Goal: Feedback & Contribution: Leave review/rating

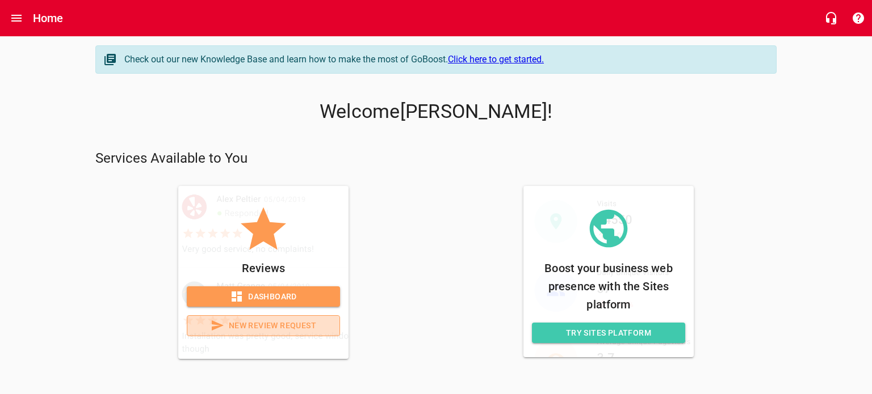
click at [292, 326] on span "New Review Request" at bounding box center [263, 326] width 134 height 14
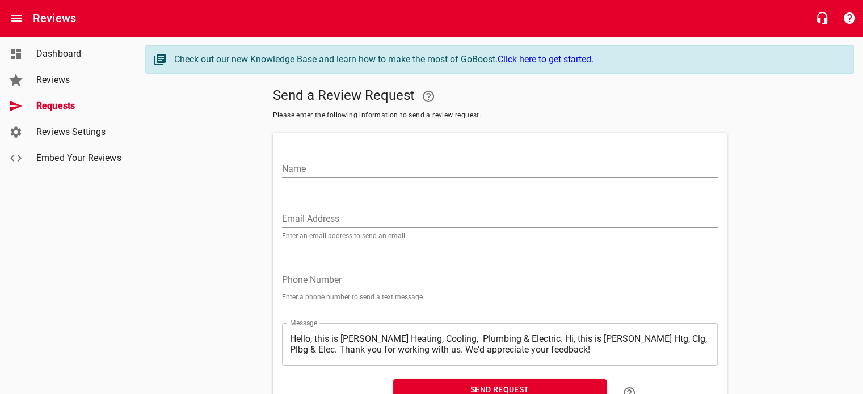
click at [311, 155] on div "Name" at bounding box center [500, 164] width 436 height 27
click at [319, 171] on input "Name" at bounding box center [500, 169] width 436 height 18
type input "[PERSON_NAME]"
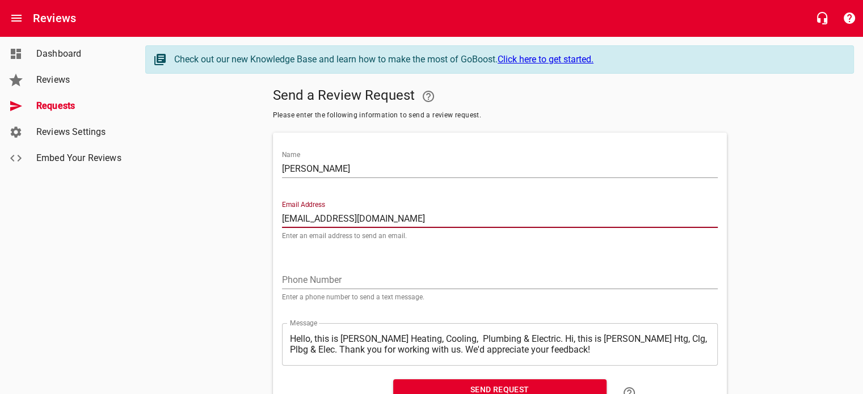
type input "[EMAIL_ADDRESS][DOMAIN_NAME]"
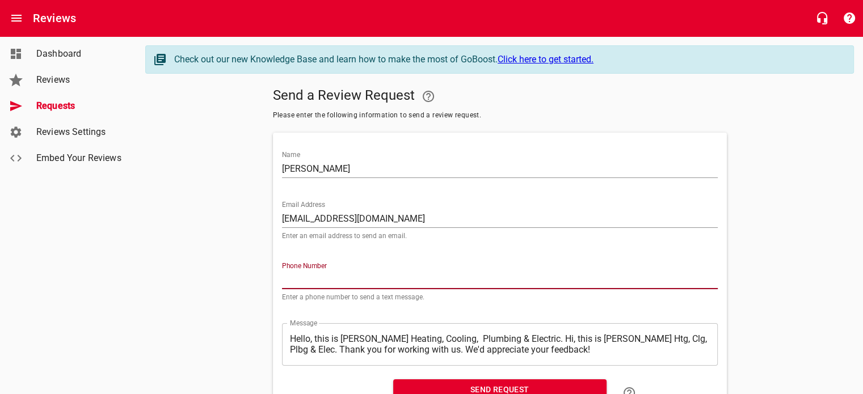
click at [283, 271] on input "tel" at bounding box center [500, 280] width 436 height 18
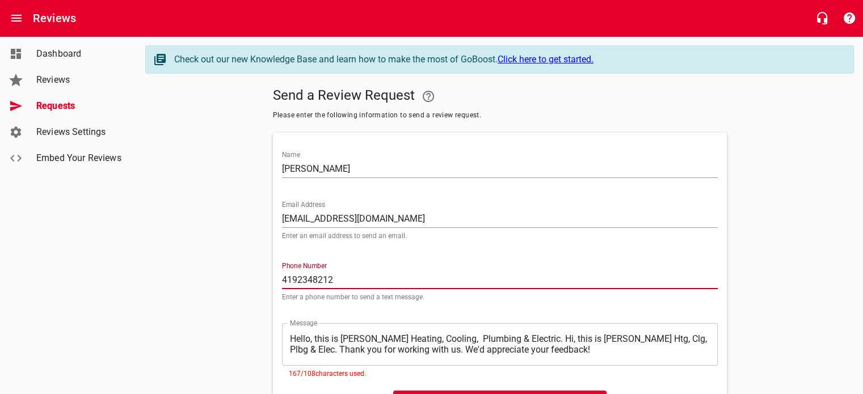
type input "4192348212"
click at [328, 336] on textarea "Hello, this is [PERSON_NAME] Heating, Cooling, Plumbing & Electric. Hi, this is…" at bounding box center [500, 345] width 420 height 22
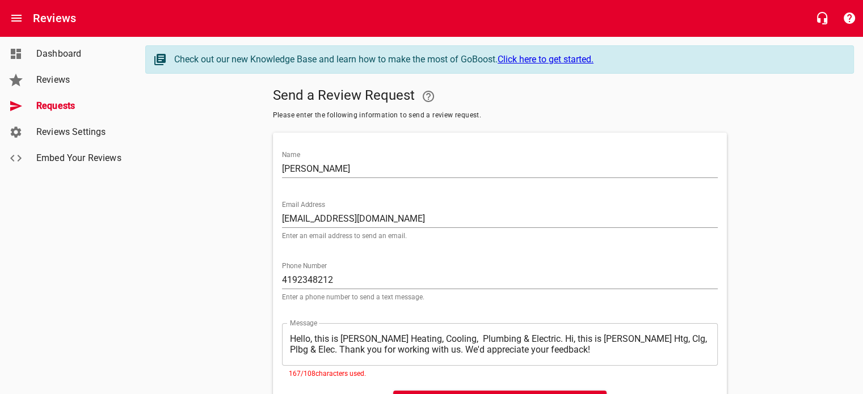
drag, startPoint x: 288, startPoint y: 336, endPoint x: 443, endPoint y: 337, distance: 154.3
click at [443, 337] on div "​ Hello, this is [PERSON_NAME] Heating, Cooling, Plumbing & Electric. Hi, this …" at bounding box center [500, 344] width 436 height 43
drag, startPoint x: 288, startPoint y: 338, endPoint x: 454, endPoint y: 340, distance: 165.7
click at [454, 340] on div "​ Hello, this is [PERSON_NAME] Heating, Cooling, Plumbing & Electric. Hi, this …" at bounding box center [500, 344] width 436 height 43
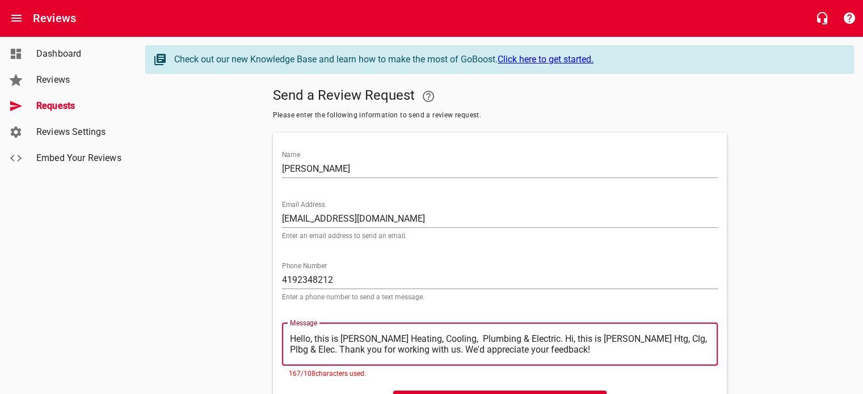
click at [444, 339] on textarea "Hello, this is [PERSON_NAME] Heating, Cooling, Plumbing & Electric. Hi, this is…" at bounding box center [500, 345] width 420 height 22
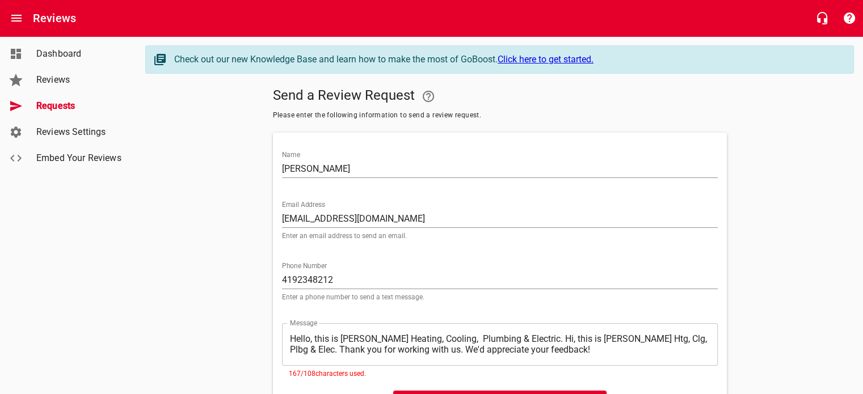
click at [287, 337] on div "​ Hello, this is [PERSON_NAME] Heating, Cooling, Plumbing & Electric. Hi, this …" at bounding box center [500, 344] width 436 height 43
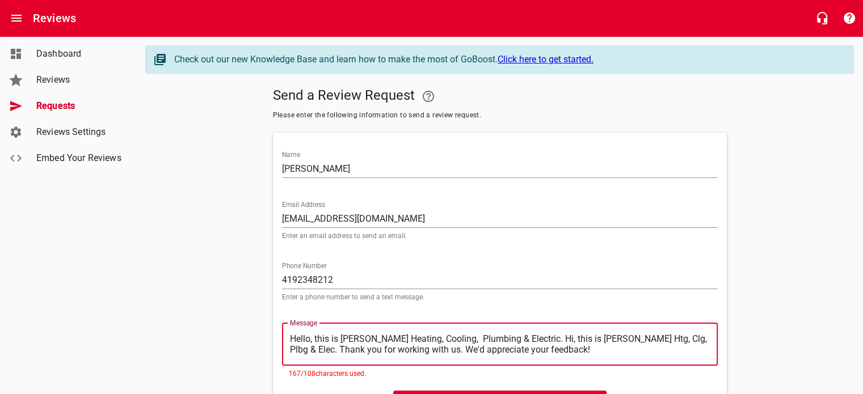
click at [291, 338] on textarea "Hello, this is [PERSON_NAME] Heating, Cooling, Plumbing & Electric. Hi, this is…" at bounding box center [500, 345] width 420 height 22
type textarea "ello, this is [PERSON_NAME] Heating, Cooling, Plumbing & Electric. Hi, this is …"
type textarea "llo, this is [PERSON_NAME] Heating, Cooling, Plumbing & Electric. Hi, this is […"
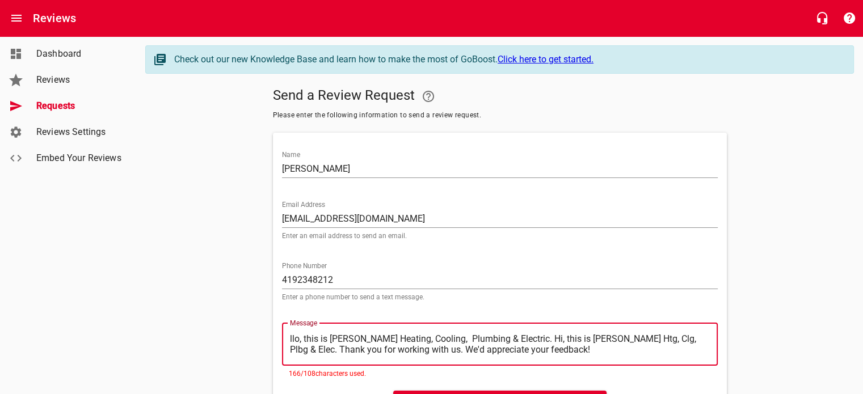
type textarea "lo, this is [PERSON_NAME] Heating, Cooling, Plumbing & Electric. Hi, this is [P…"
type textarea "o, this is [PERSON_NAME] Heating, Cooling, Plumbing & Electric. Hi, this is [PE…"
type textarea ", this is [PERSON_NAME] Heating, Cooling, Plumbing & Electric. Hi, this is [PER…"
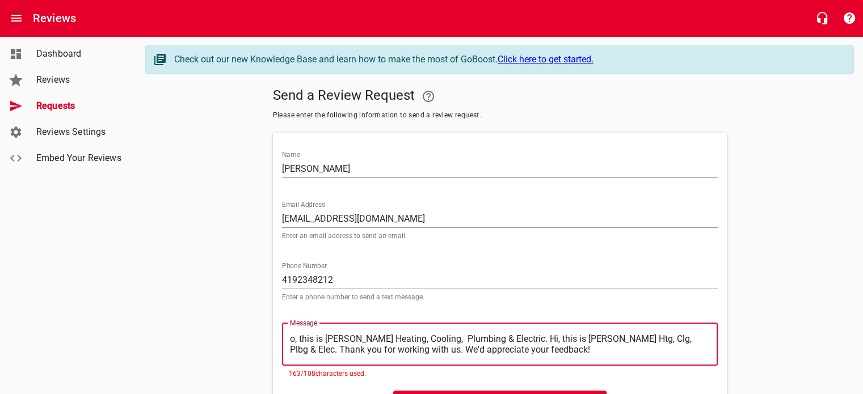
type textarea ", this is [PERSON_NAME] Heating, Cooling, Plumbing & Electric. Hi, this is [PER…"
type textarea "this is [PERSON_NAME] Heating, Cooling, Plumbing & Electric. Hi, this is [PERSO…"
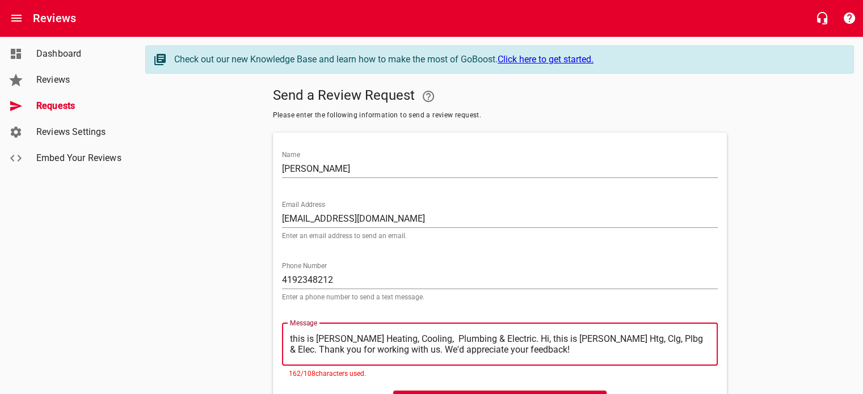
type textarea "his is [PERSON_NAME] Heating, Cooling, Plumbing & Electric. Hi, this is [PERSON…"
type textarea "is is [PERSON_NAME] Heating, Cooling, Plumbing & Electric. Hi, this is [PERSON_…"
type textarea "s is [PERSON_NAME] Heating, Cooling, Plumbing & Electric. Hi, this is [PERSON_N…"
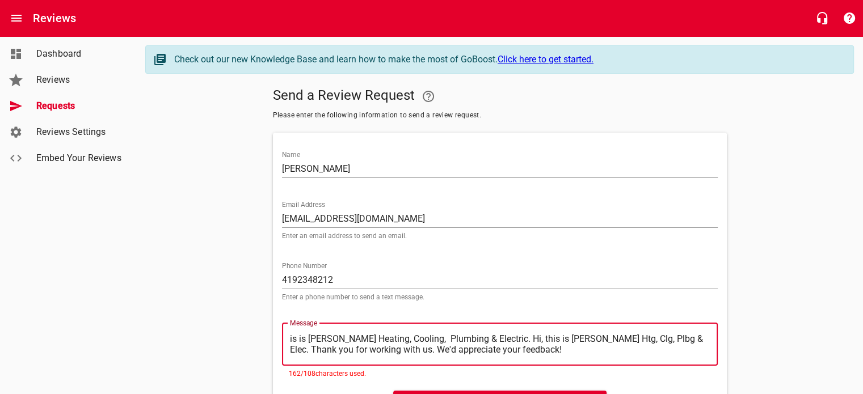
type textarea "s is [PERSON_NAME] Heating, Cooling, Plumbing & Electric. Hi, this is [PERSON_N…"
type textarea "is [PERSON_NAME] Heating, Cooling, Plumbing & Electric. Hi, this is [PERSON_NAM…"
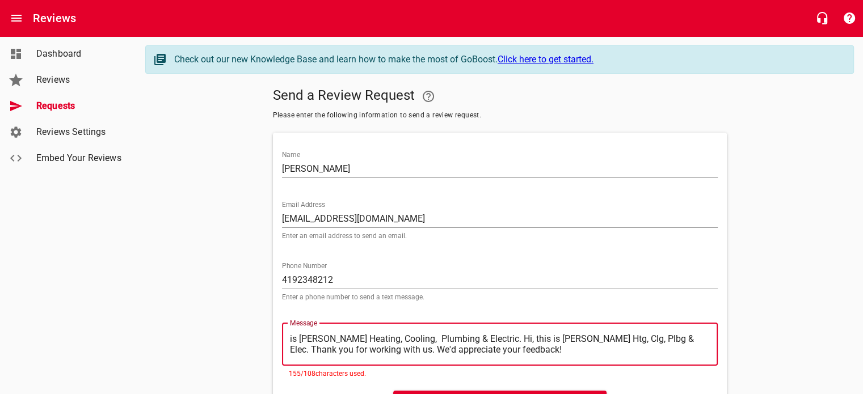
type textarea "s [PERSON_NAME] Heating, Cooling, Plumbing & Electric. Hi, this is [PERSON_NAME…"
type textarea "[PERSON_NAME] Heating, Cooling, Plumbing & Electric. Hi, this is [PERSON_NAME] …"
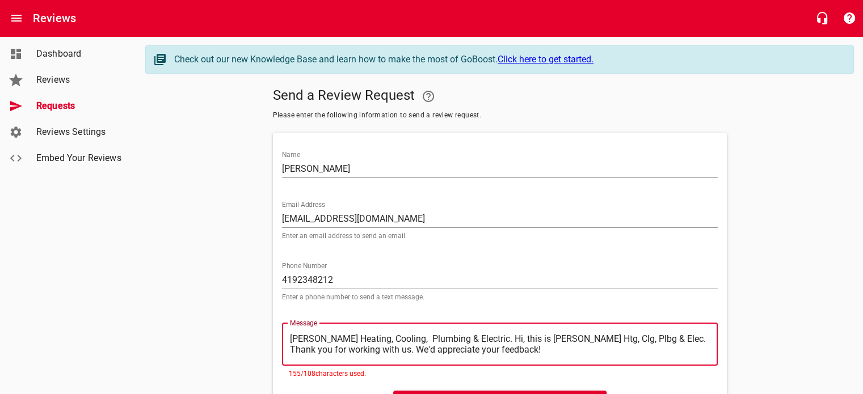
type textarea "[PERSON_NAME] Heating, Cooling, Plumbing & Electric. Hi, this is [PERSON_NAME] …"
type textarea "rown's Heating, Cooling, Plumbing & Electric. Hi, this is [PERSON_NAME] Htg, Cl…"
type textarea "own's Heating, Cooling, Plumbing & Electric. Hi, this is [PERSON_NAME] Htg, Clg…"
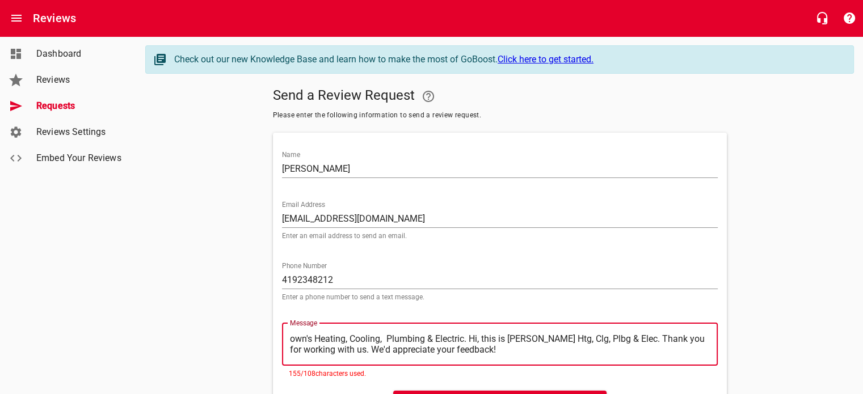
type textarea "wn's Heating, Cooling, Plumbing & Electric. Hi, this is [PERSON_NAME] Htg, Clg,…"
type textarea "n's Heating, Cooling, Plumbing & Electric. Hi, this is [PERSON_NAME] Htg, Clg, …"
type textarea "'s Heating, Cooling, Plumbing & Electric. Hi, this is [PERSON_NAME] Htg, Clg, P…"
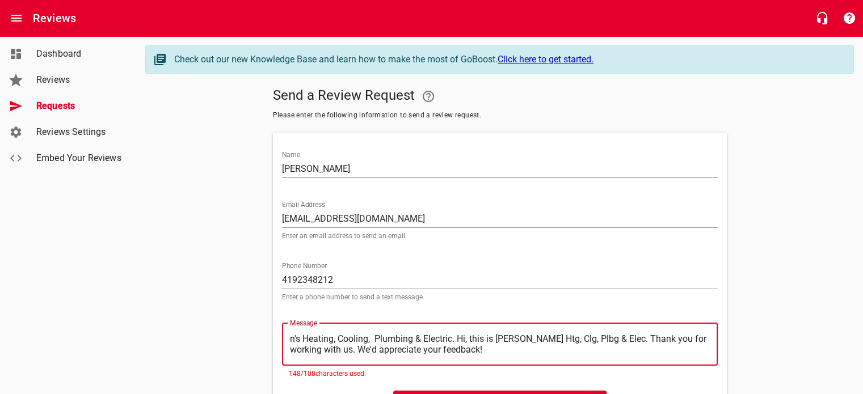
type textarea "'s Heating, Cooling, Plumbing & Electric. Hi, this is [PERSON_NAME] Htg, Clg, P…"
type textarea "s Heating, Cooling, Plumbing & Electric. Hi, this is [PERSON_NAME] Htg, Clg, Pl…"
type textarea "Heating, Cooling, Plumbing & Electric. Hi, this is [PERSON_NAME] Htg, Clg, Plbg…"
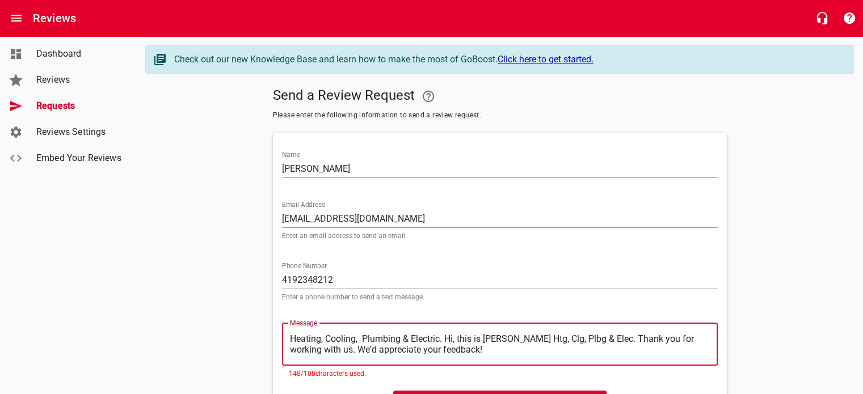
type textarea "Heating, Cooling, Plumbing & Electric. Hi, this is [PERSON_NAME] Htg, Clg, Plbg…"
type textarea "eating, Cooling, Plumbing & Electric. Hi, this is [PERSON_NAME] Htg, Clg, Plbg …"
type textarea "ating, Cooling, Plumbing & Electric. Hi, this is [PERSON_NAME] Htg, Clg, Plbg &…"
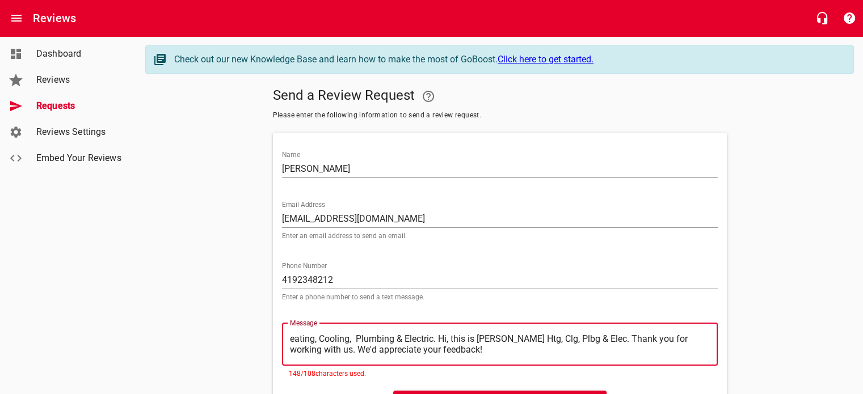
type textarea "ating, Cooling, Plumbing & Electric. Hi, this is [PERSON_NAME] Htg, Clg, Plbg &…"
type textarea "ting, Cooling, Plumbing & Electric. Hi, this is [PERSON_NAME] Htg, Clg, Plbg & …"
type textarea "ing, Cooling, Plumbing & Electric. Hi, this is [PERSON_NAME] Htg, Clg, Plbg & E…"
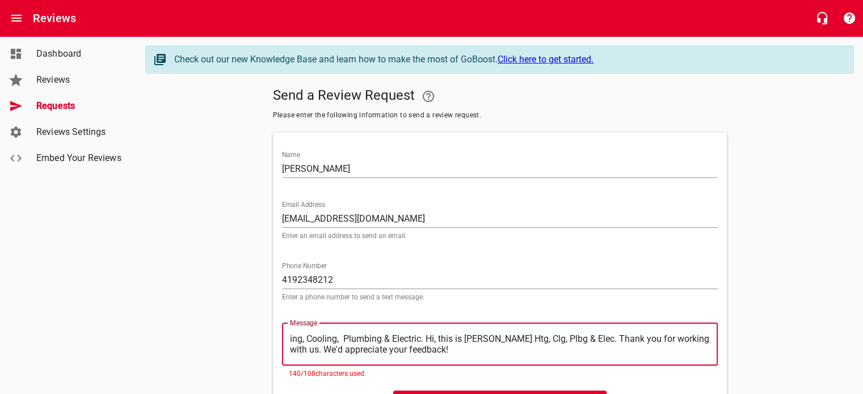
type textarea "ng, Cooling, Plumbing & Electric. Hi, this is [PERSON_NAME] Htg, Clg, Plbg & El…"
type textarea "g, Cooling, Plumbing & Electric. Hi, this is [PERSON_NAME] Htg, Clg, Plbg & Ele…"
type textarea ", Cooling, Plumbing & Electric. Hi, this is [PERSON_NAME] Htg, Clg, Plbg & Elec…"
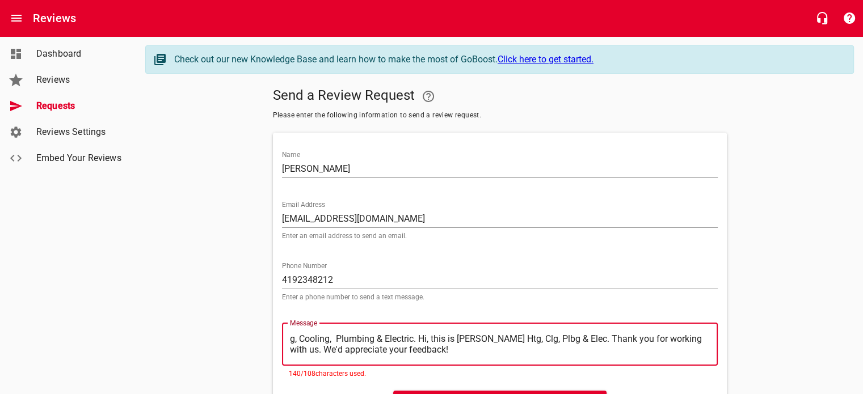
type textarea ", Cooling, Plumbing & Electric. Hi, this is [PERSON_NAME] Htg, Clg, Plbg & Elec…"
type textarea "Cooling, Plumbing & Electric. Hi, this is [PERSON_NAME] Htg, Clg, Plbg & Elec. …"
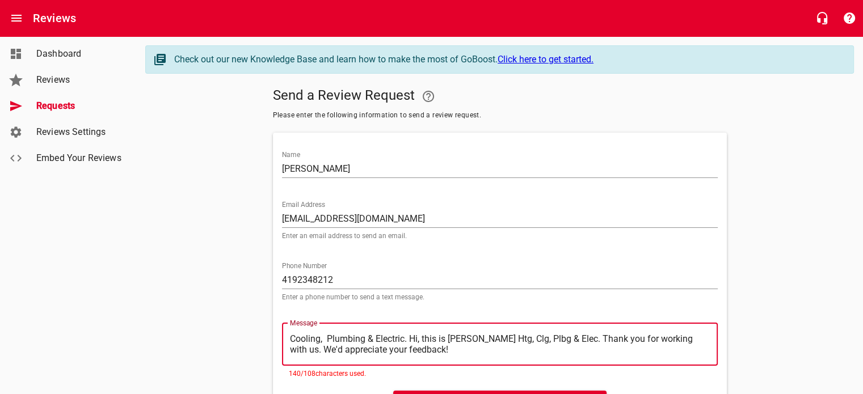
type textarea "ooling, Plumbing & Electric. Hi, this is [PERSON_NAME] Htg, Clg, Plbg & Elec. T…"
type textarea "oling, Plumbing & Electric. Hi, this is [PERSON_NAME] Htg, Clg, Plbg & Elec. Th…"
type textarea "ling, Plumbing & Electric. Hi, this is [PERSON_NAME] Htg, Clg, Plbg & Elec. Tha…"
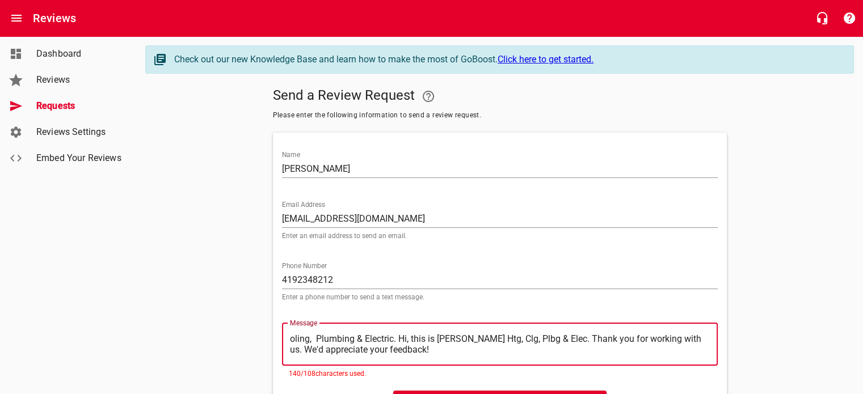
type textarea "ling, Plumbing & Electric. Hi, this is [PERSON_NAME] Htg, Clg, Plbg & Elec. Tha…"
type textarea "ing, Plumbing & Electric. Hi, this is [PERSON_NAME] Htg, Clg, Plbg & Elec. Than…"
type textarea "ng, Plumbing & Electric. Hi, this is [PERSON_NAME] Htg, Clg, Plbg & Elec. Thank…"
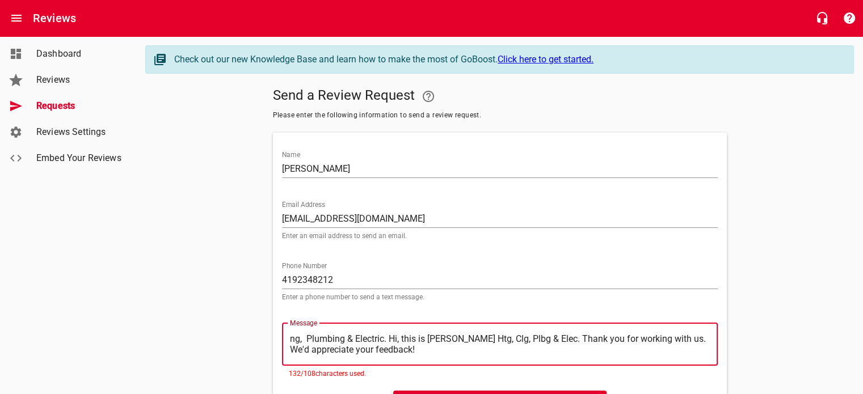
type textarea "g, Plumbing & Electric. Hi, this is [PERSON_NAME] Htg, Clg, Plbg & Elec. Thank …"
type textarea ", Plumbing & Electric. Hi, this is [PERSON_NAME] Htg, Clg, Plbg & Elec. Thank y…"
type textarea "Plumbing & Electric. Hi, this is [PERSON_NAME] Htg, Clg, Plbg & Elec. Thank you…"
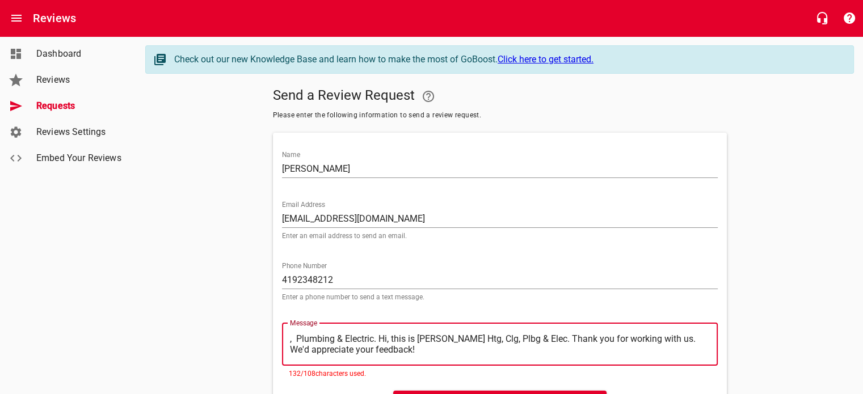
type textarea "Plumbing & Electric. Hi, this is [PERSON_NAME] Htg, Clg, Plbg & Elec. Thank you…"
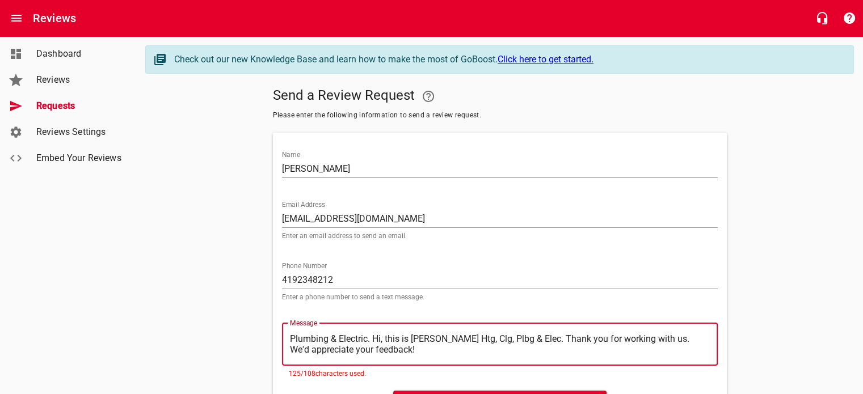
type textarea "lumbing & Electric. Hi, this is [PERSON_NAME] Htg, Clg, Plbg & Elec. Thank you …"
type textarea "umbing & Electric. Hi, this is [PERSON_NAME] Htg, Clg, Plbg & Elec. Thank you f…"
type textarea "mbing & Electric. Hi, this is [PERSON_NAME] Htg, Clg, Plbg & Elec. Thank you fo…"
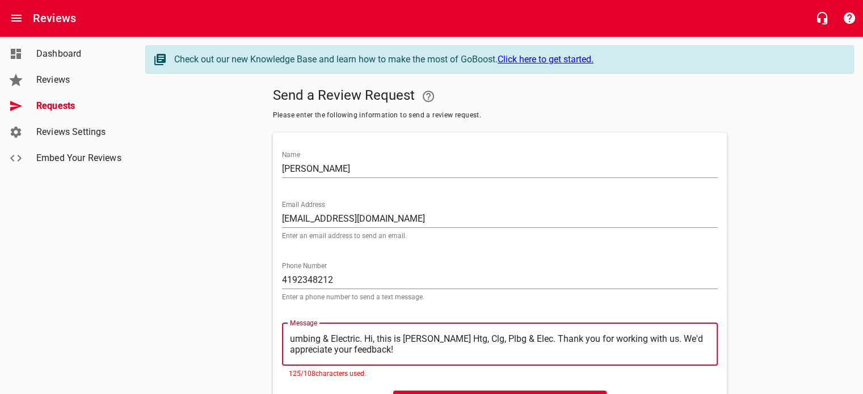
type textarea "mbing & Electric. Hi, this is [PERSON_NAME] Htg, Clg, Plbg & Elec. Thank you fo…"
type textarea "bing & Electric. Hi, this is [PERSON_NAME] Htg, Clg, Plbg & Elec. Thank you for…"
type textarea "ing & Electric. Hi, this is [PERSON_NAME] Htg, Clg, Plbg & Elec. Thank you for …"
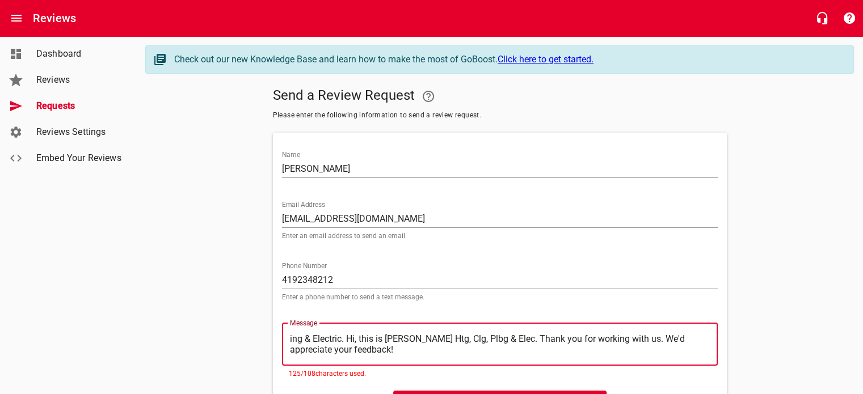
type textarea "ng & Electric. Hi, this is [PERSON_NAME] Htg, Clg, Plbg & Elec. Thank you for w…"
type textarea "g & Electric. Hi, this is [PERSON_NAME] Htg, Clg, Plbg & Elec. Thank you for wo…"
type textarea "& Electric. Hi, this is [PERSON_NAME] Htg, Clg, Plbg & Elec. Thank you for work…"
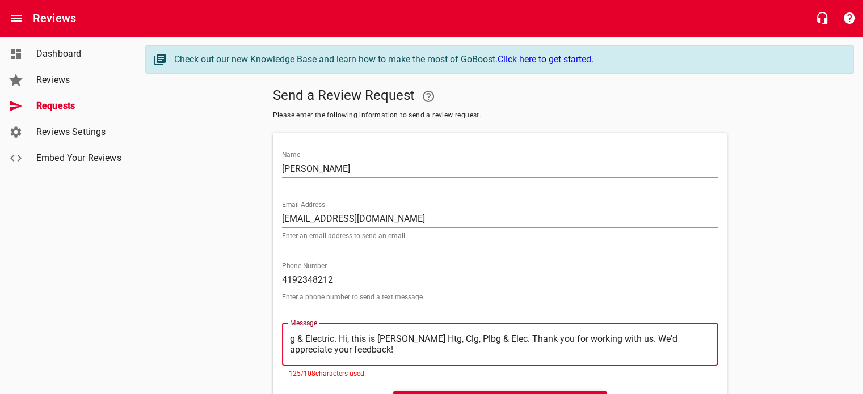
type textarea "& Electric. Hi, this is [PERSON_NAME] Htg, Clg, Plbg & Elec. Thank you for work…"
type textarea "Electric. Hi, this is [PERSON_NAME] Htg, Clg, Plbg & Elec. Thank you for workin…"
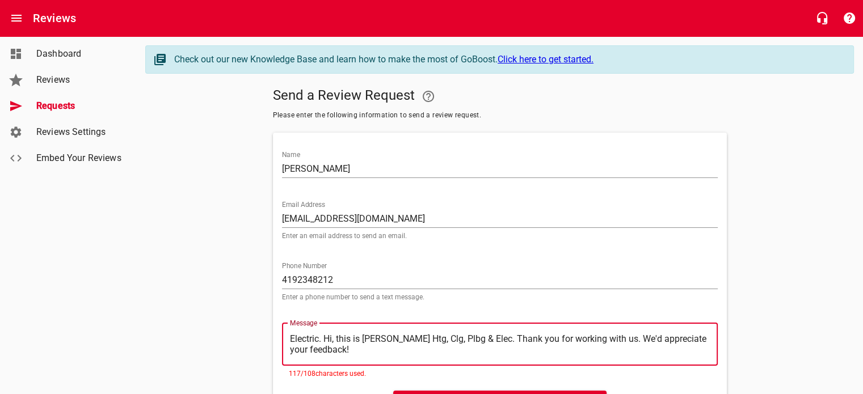
type textarea "Electric. Hi, this is [PERSON_NAME] Htg, Clg, Plbg & Elec. Thank you for workin…"
type textarea "lectric. Hi, this is [PERSON_NAME] Htg, Clg, Plbg & Elec. Thank you for working…"
type textarea "ectric. Hi, this is [PERSON_NAME] Htg, Clg, Plbg & Elec. Thank you for working …"
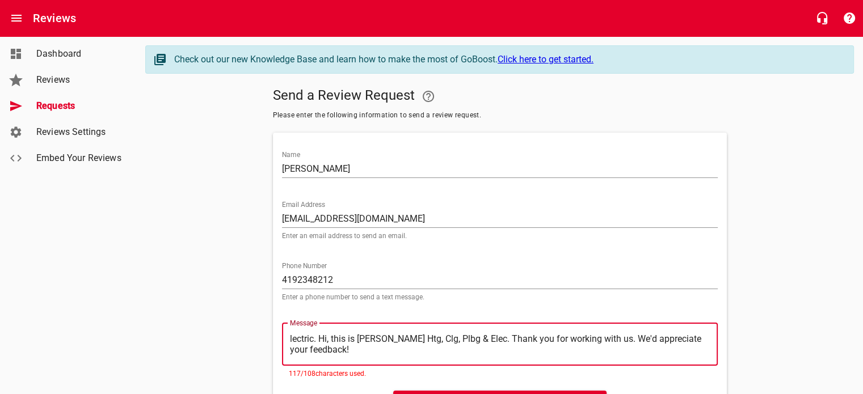
type textarea "ectric. Hi, this is [PERSON_NAME] Htg, Clg, Plbg & Elec. Thank you for working …"
type textarea "ctric. Hi, this is [PERSON_NAME] Htg, Clg, Plbg & Elec. Thank you for working w…"
type textarea "tric. Hi, this is [PERSON_NAME] Htg, Clg, Plbg & Elec. Thank you for working wi…"
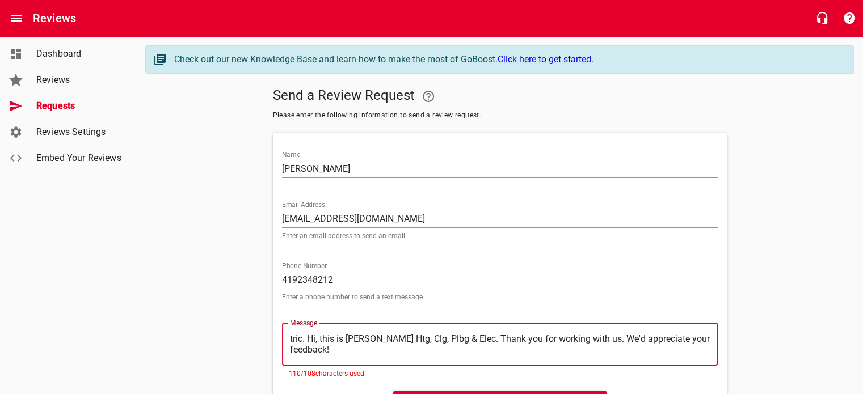
type textarea "ric. Hi, this is [PERSON_NAME] Htg, Clg, Plbg & Elec. Thank you for working wit…"
type textarea "ic. Hi, this is [PERSON_NAME] Htg, Clg, Plbg & Elec. Thank you for working with…"
type textarea "c. Hi, this is [PERSON_NAME] Htg, Clg, Plbg & Elec. Thank you for working with …"
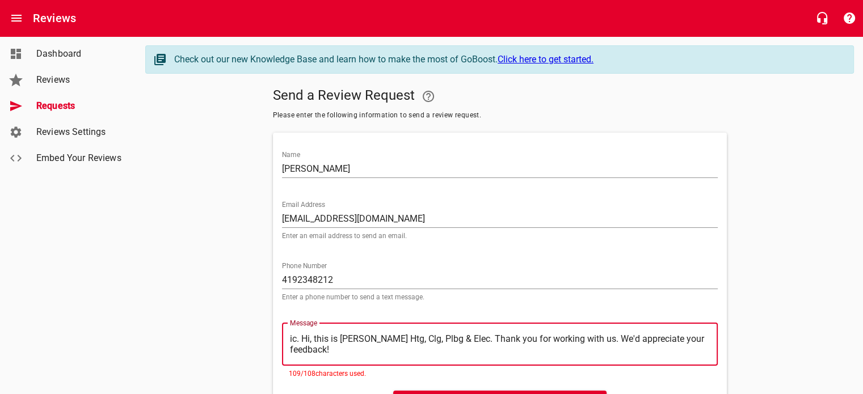
type textarea "c. Hi, this is [PERSON_NAME] Htg, Clg, Plbg & Elec. Thank you for working with …"
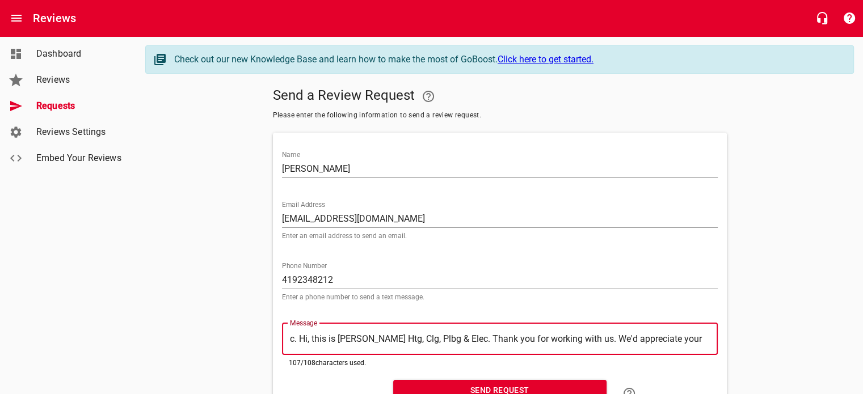
type textarea ". Hi, this is [PERSON_NAME] Htg, Clg, Plbg & Elec. Thank you for working with u…"
type textarea "Hi, this is [PERSON_NAME] Htg, Clg, Plbg & Elec. Thank you for working with us.…"
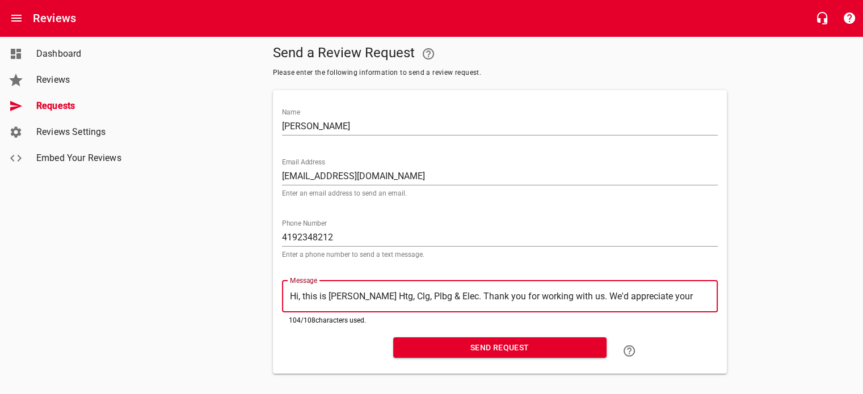
scroll to position [55, 0]
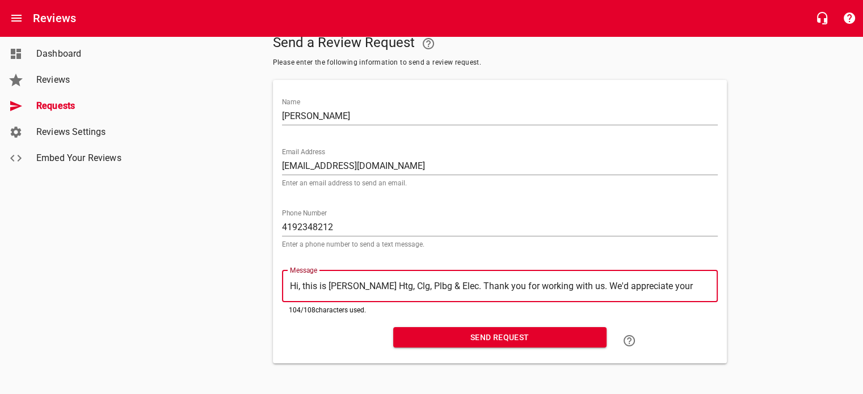
type textarea "Hi, this is [PERSON_NAME] Htg, Clg, Plbg & Elec. Thank you for working with us.…"
click at [506, 335] on span "Send Request" at bounding box center [499, 338] width 195 height 14
